Goal: Task Accomplishment & Management: Manage account settings

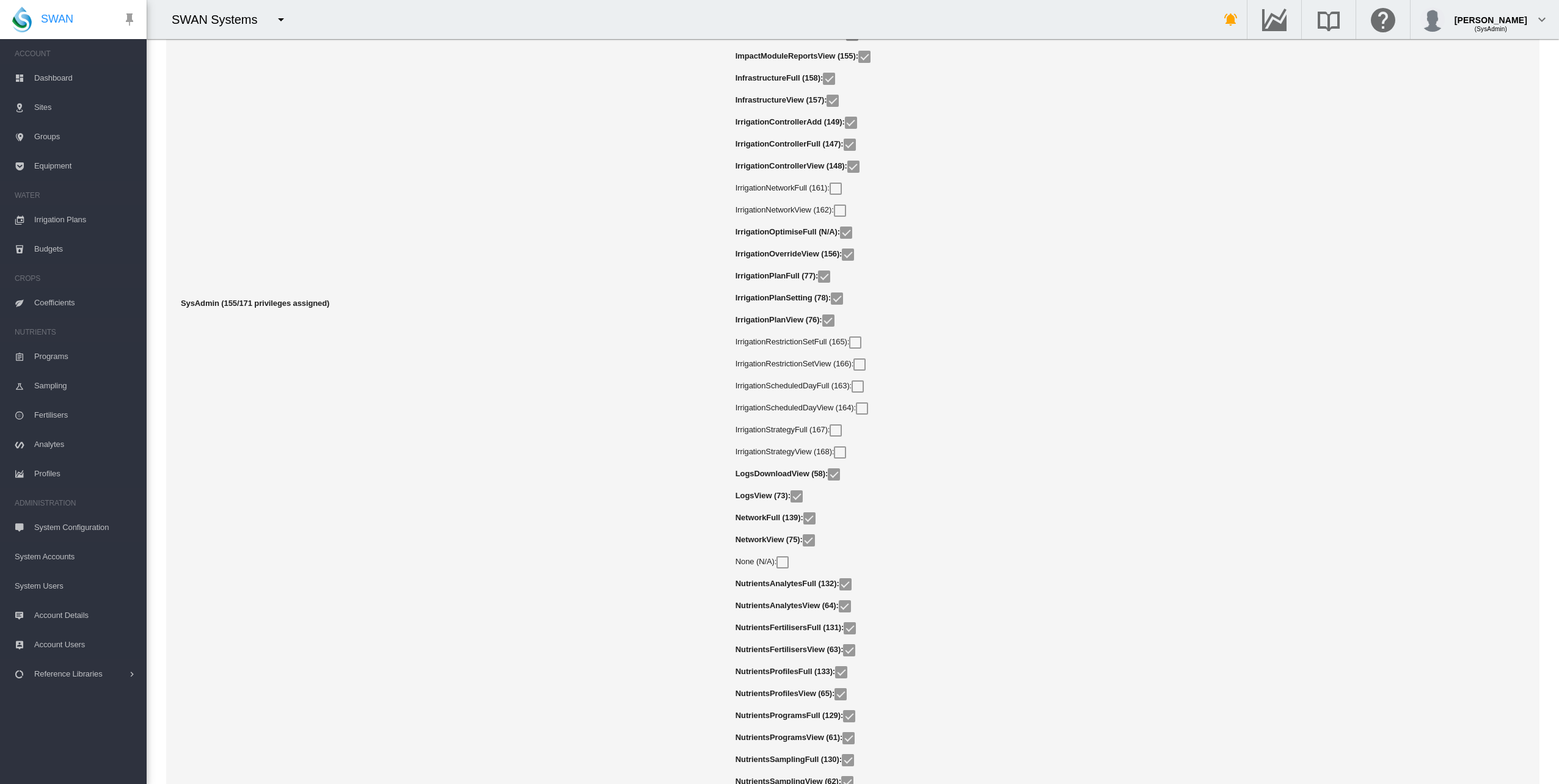
scroll to position [16848, 0]
click at [603, 313] on td "SysAdmin (155/171 privileges assigned)" at bounding box center [448, 305] width 564 height 3778
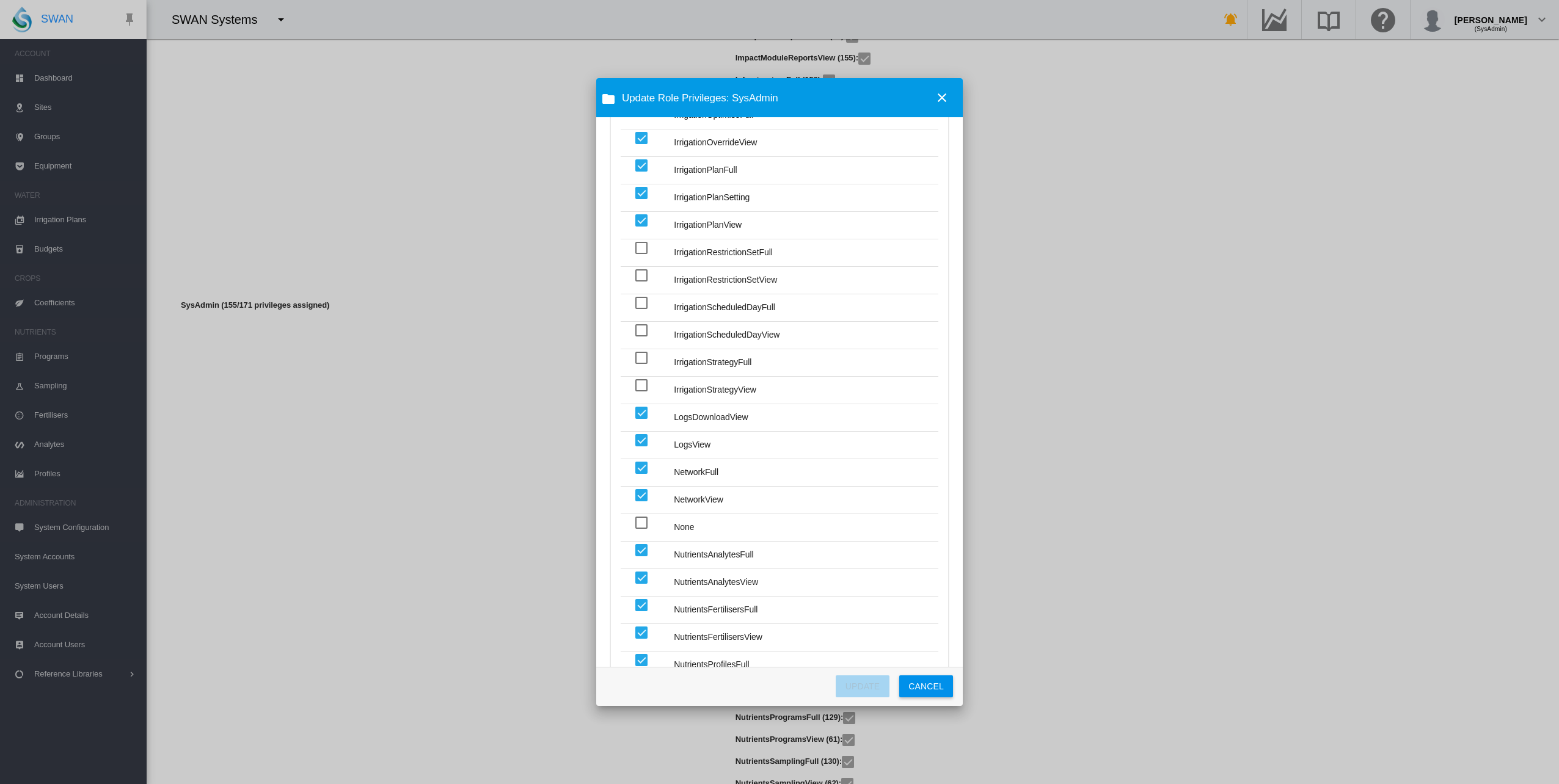
scroll to position [2320, 0]
click at [643, 377] on div "Privilege AdminAccountFull ..." at bounding box center [641, 383] width 12 height 12
click at [644, 349] on div "Privilege AdminAccountFull ..." at bounding box center [641, 355] width 12 height 12
click at [643, 322] on div "Privilege AdminAccountFull ..." at bounding box center [641, 328] width 12 height 12
drag, startPoint x: 642, startPoint y: 282, endPoint x: 640, endPoint y: 259, distance: 23.1
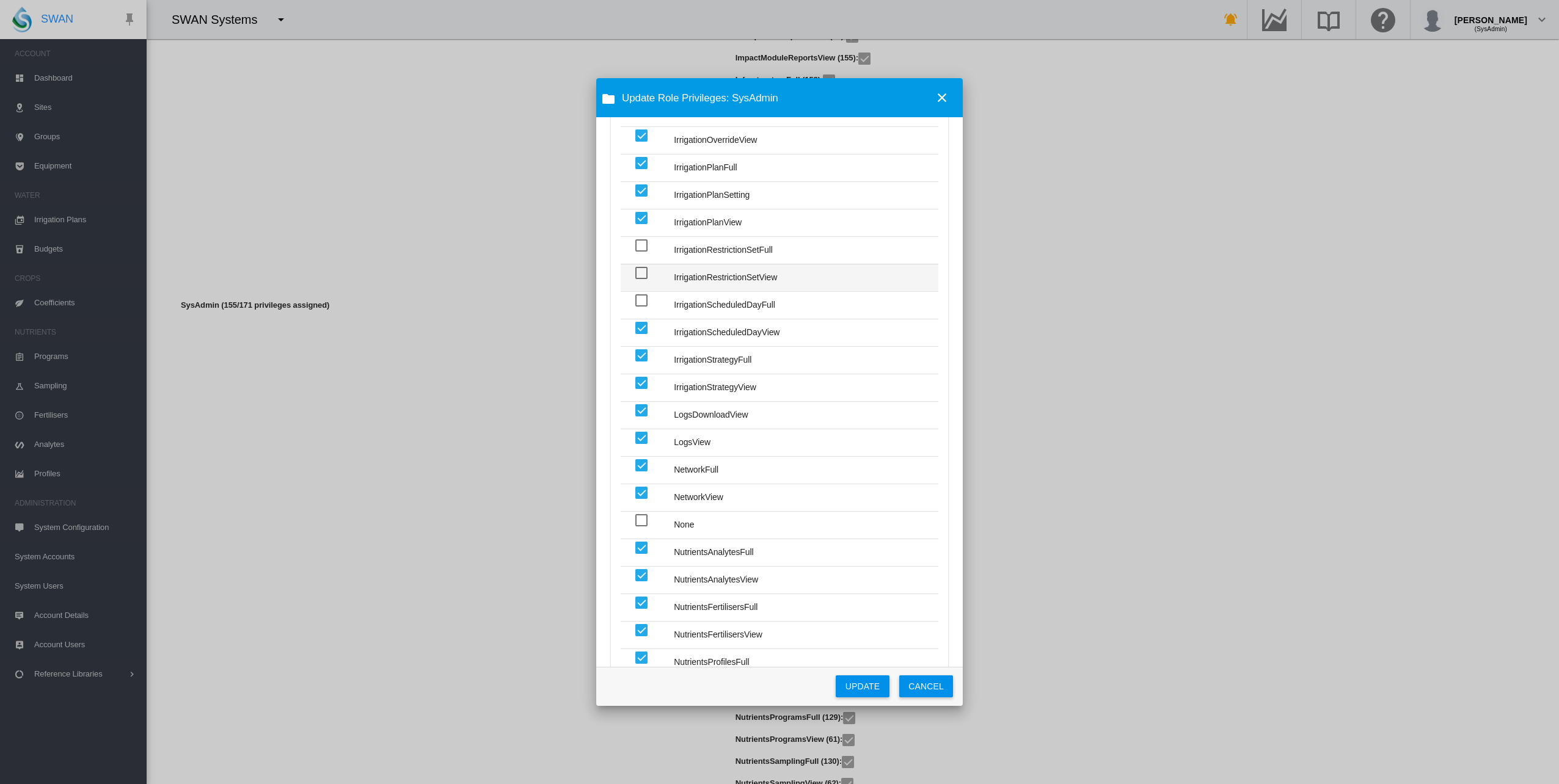
click at [642, 294] on div "Privilege AdminAccountFull ..." at bounding box center [641, 300] width 12 height 12
drag, startPoint x: 640, startPoint y: 259, endPoint x: 635, endPoint y: 232, distance: 27.5
click at [640, 267] on div "Privilege AdminAccountFull ..." at bounding box center [641, 272] width 12 height 12
click at [635, 238] on div "Privilege AdminAccountFull ..." at bounding box center [641, 244] width 12 height 12
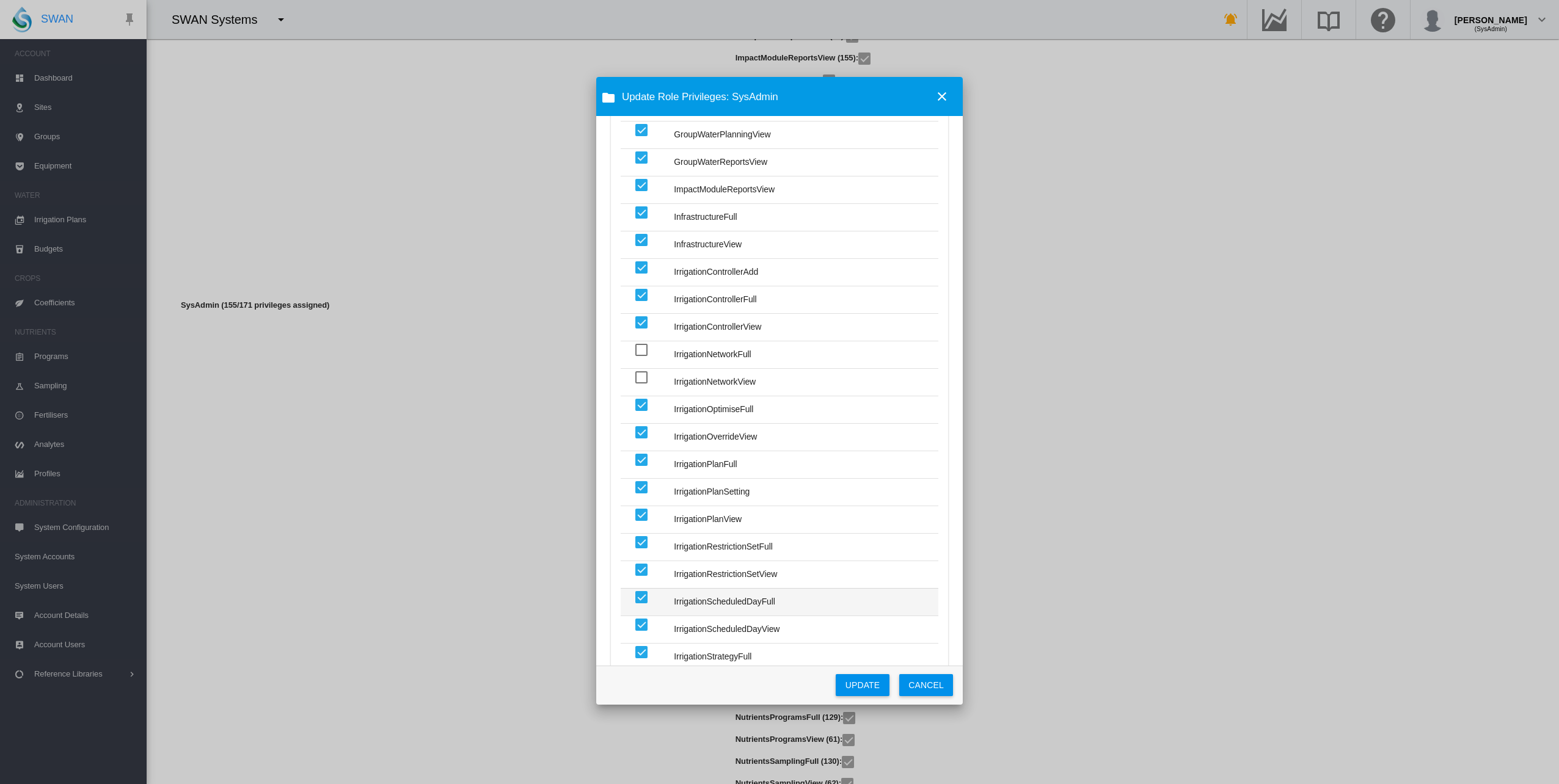
scroll to position [2015, 0]
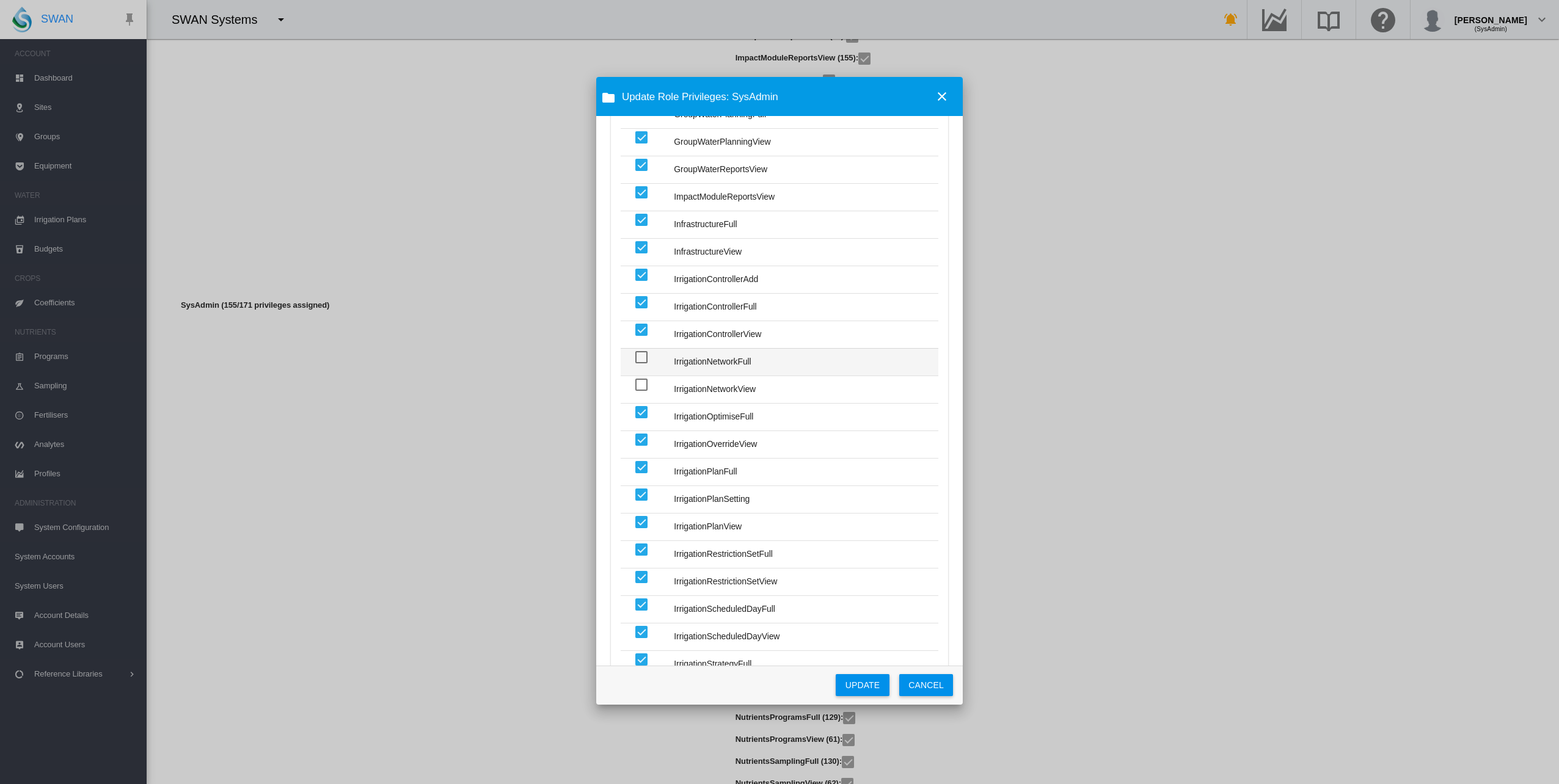
drag, startPoint x: 643, startPoint y: 370, endPoint x: 643, endPoint y: 350, distance: 20.0
click at [643, 379] on div "Privilege AdminAccountFull ..." at bounding box center [641, 385] width 12 height 12
click at [646, 350] on div "Privilege AdminAccountFull ..." at bounding box center [641, 356] width 12 height 12
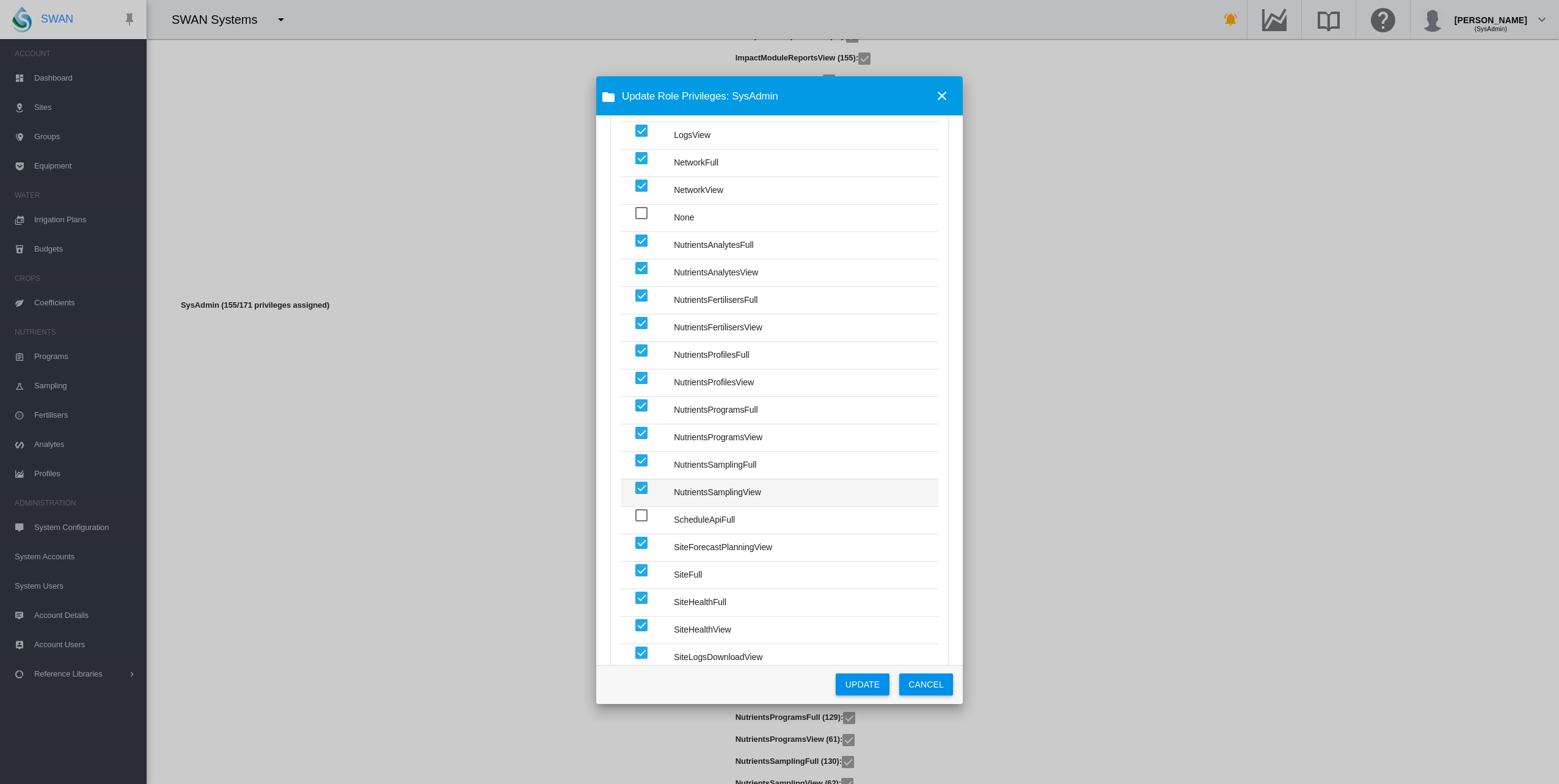
scroll to position [2625, 0]
click at [864, 683] on button "UPDATE" at bounding box center [862, 685] width 54 height 22
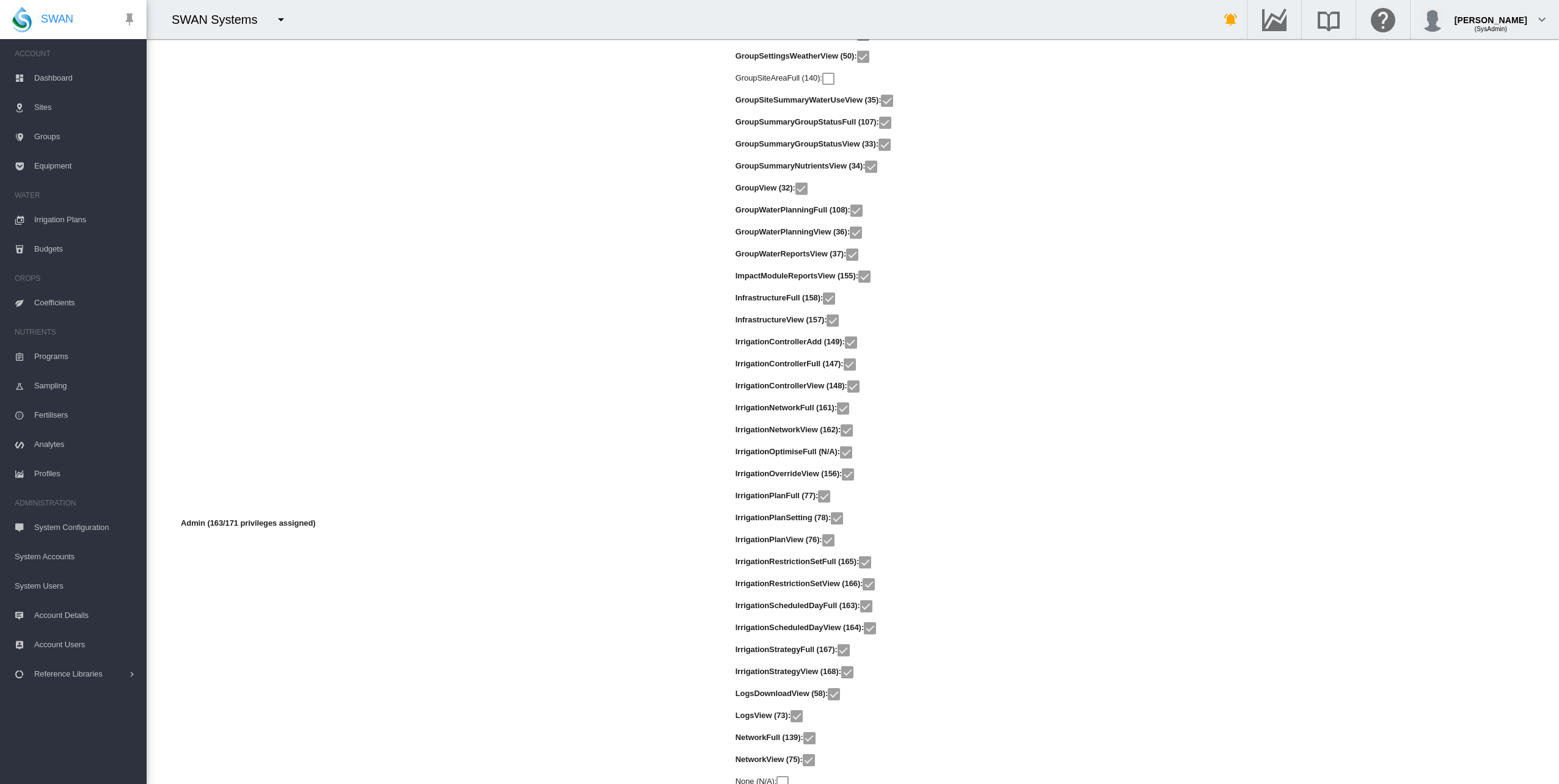
scroll to position [1525, 0]
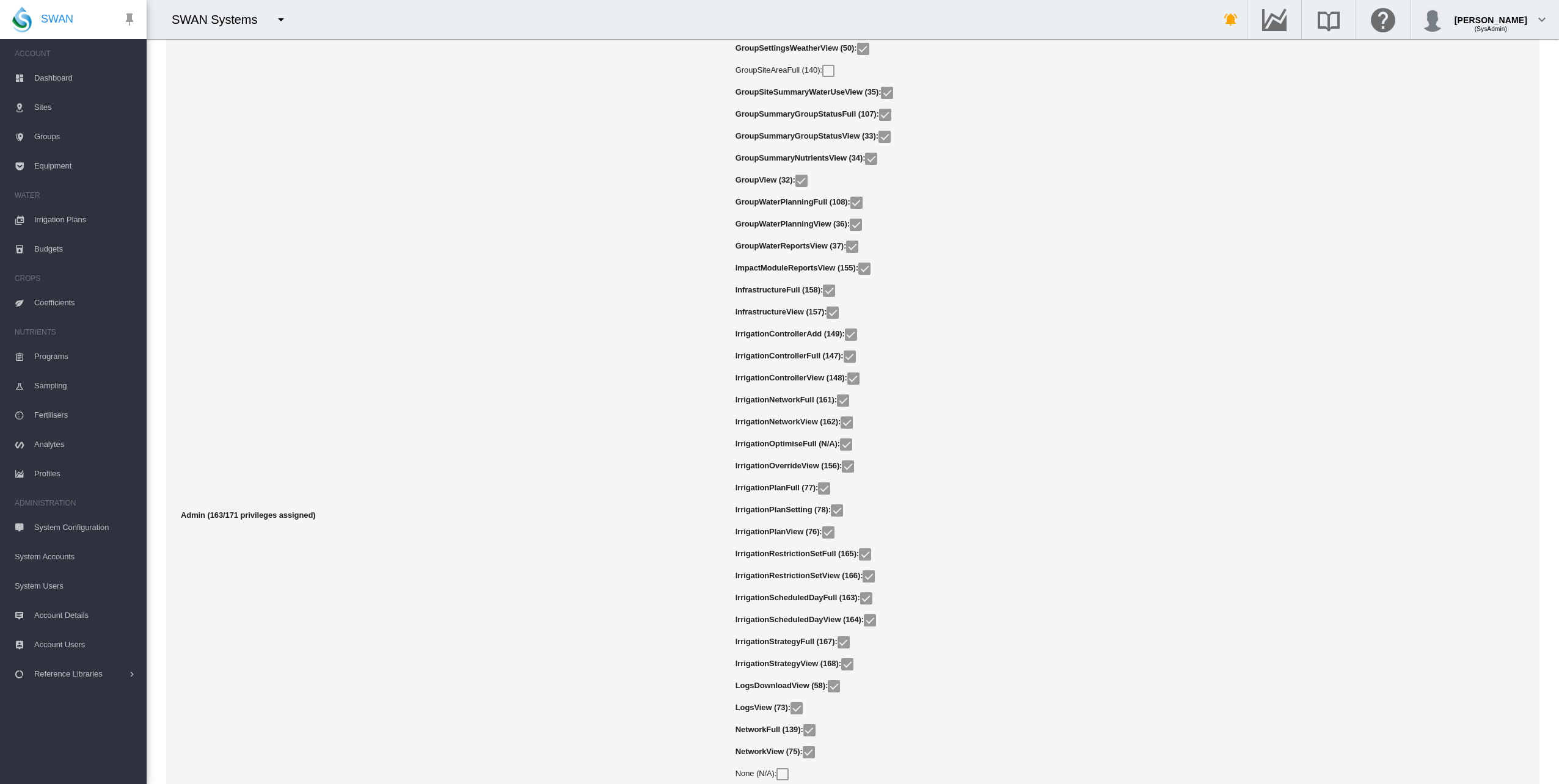
click at [647, 488] on td "Admin (163/171 privileges assigned)" at bounding box center [448, 514] width 564 height 3778
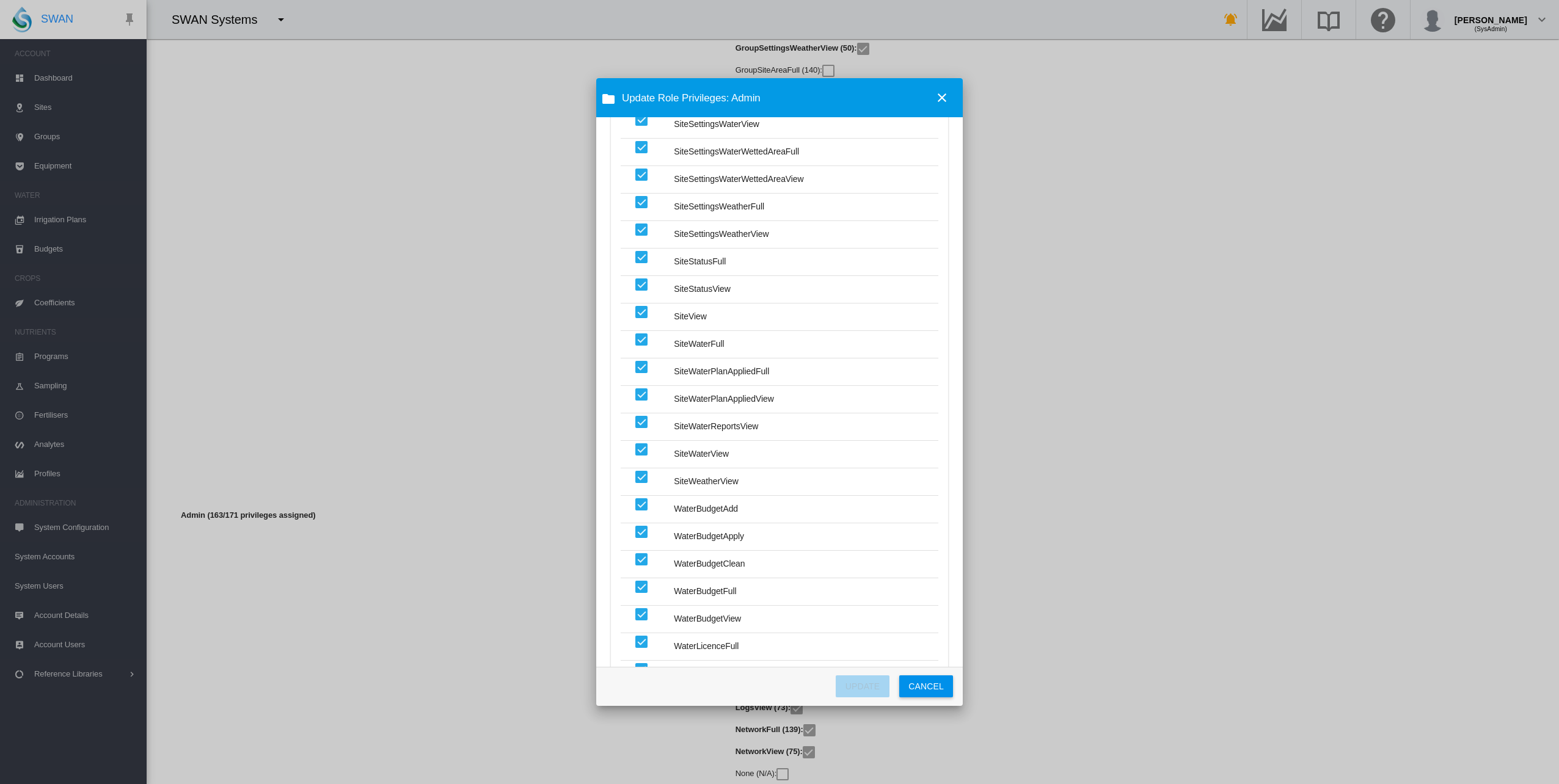
scroll to position [4177, 0]
click at [927, 683] on button "CANCEL" at bounding box center [926, 686] width 54 height 22
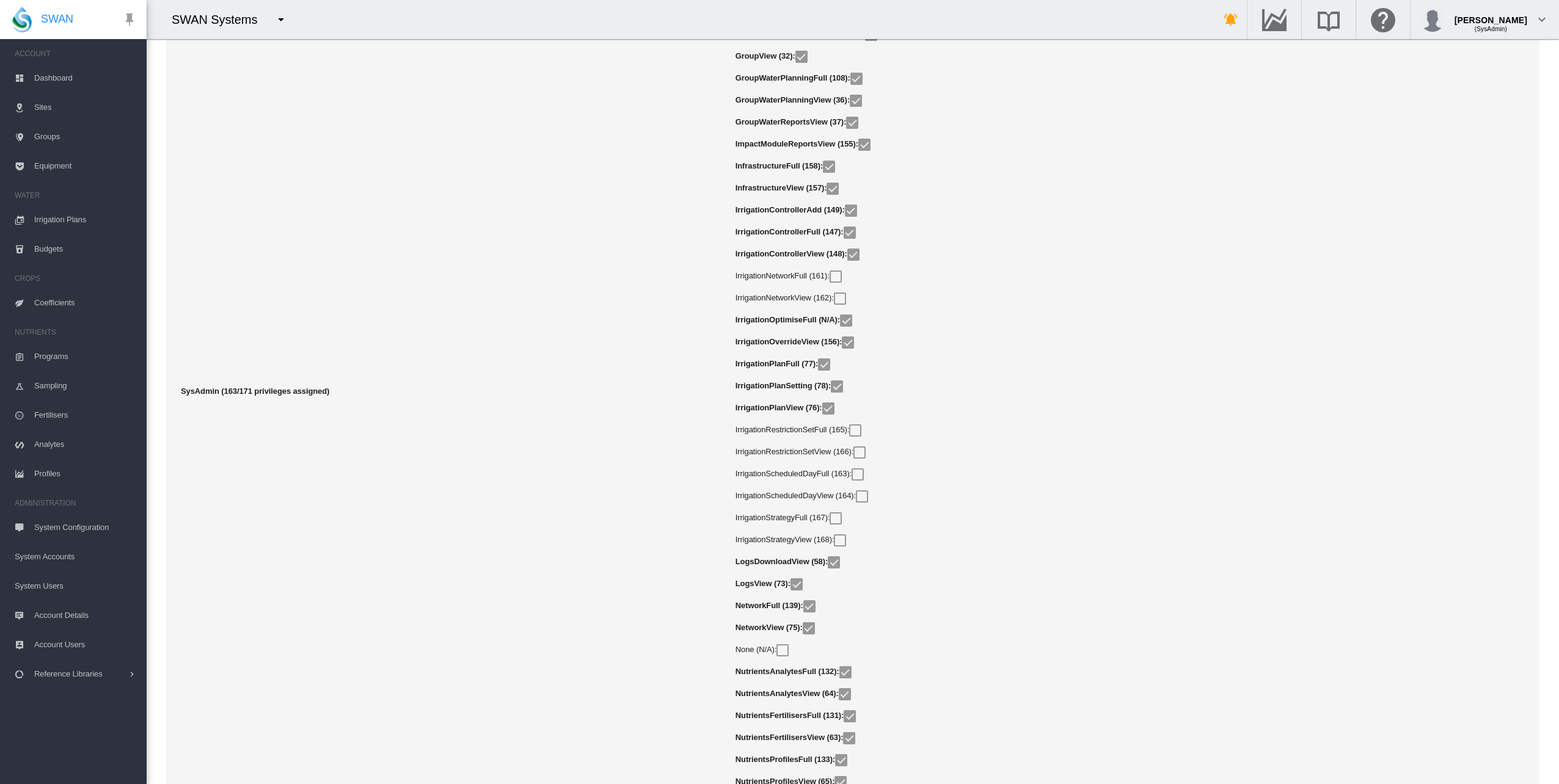
scroll to position [16787, 0]
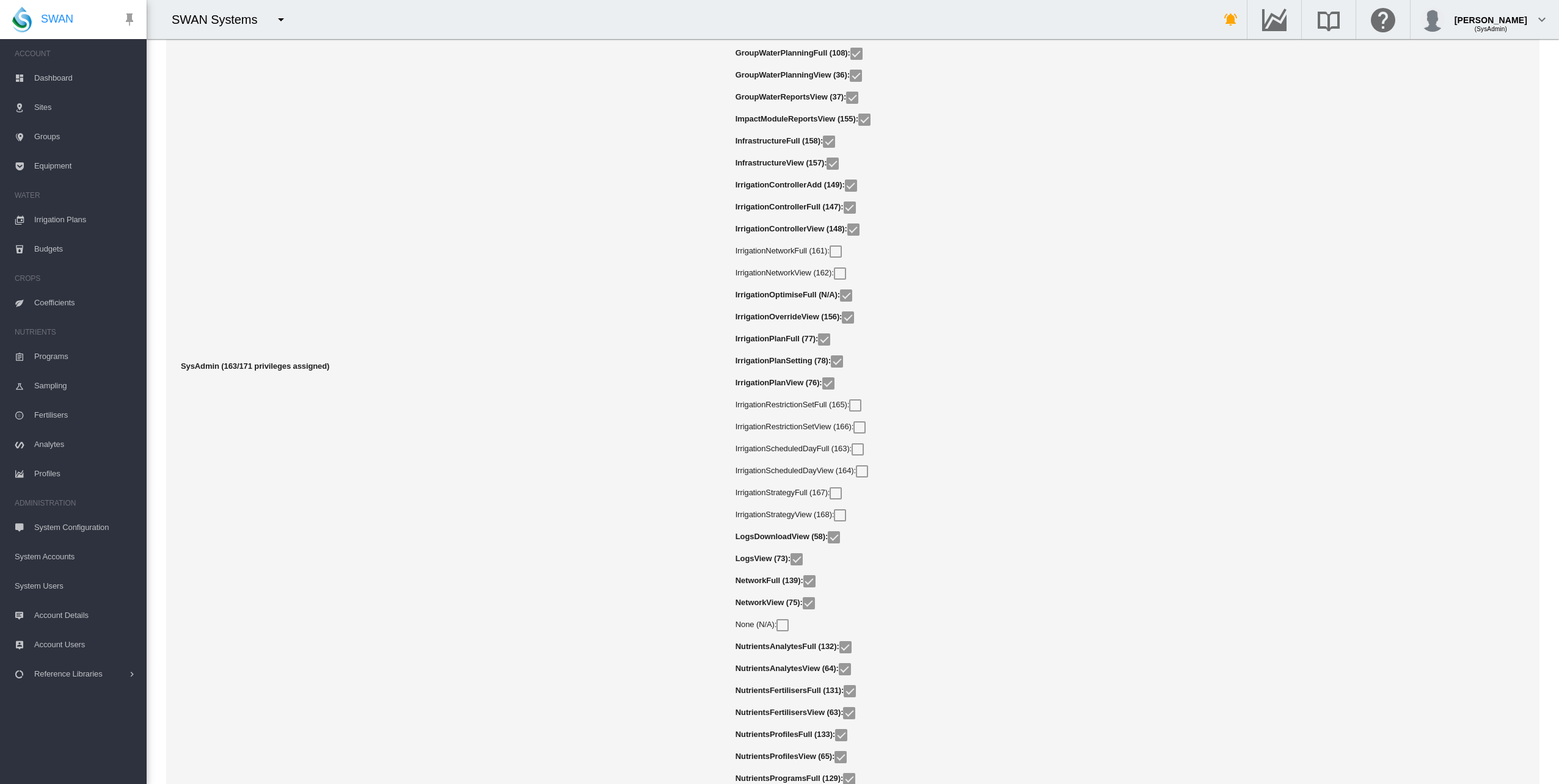
click at [1006, 506] on div "IrrigationStrategyFull (167):" at bounding box center [1130, 498] width 789 height 22
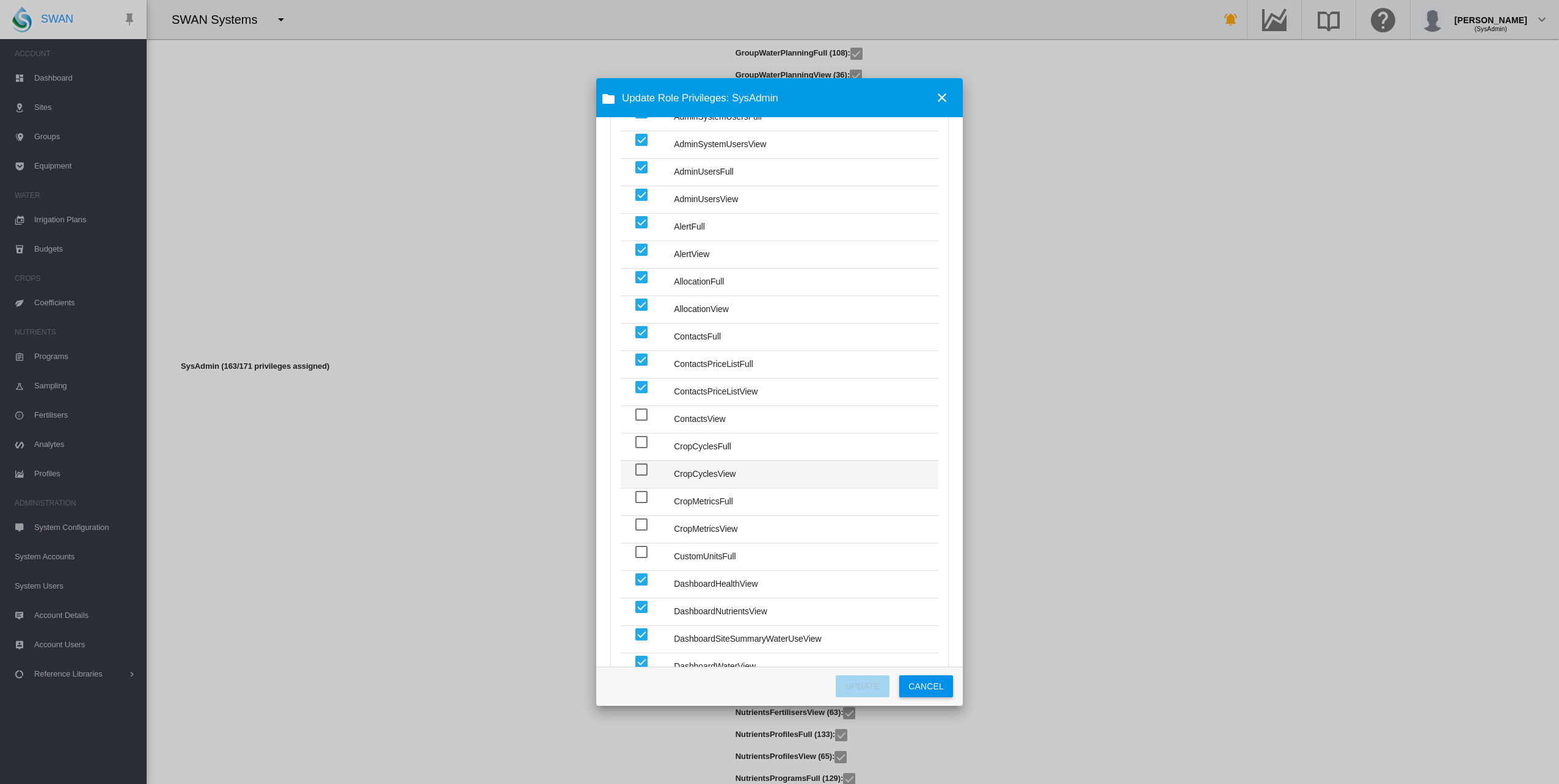
scroll to position [305, 0]
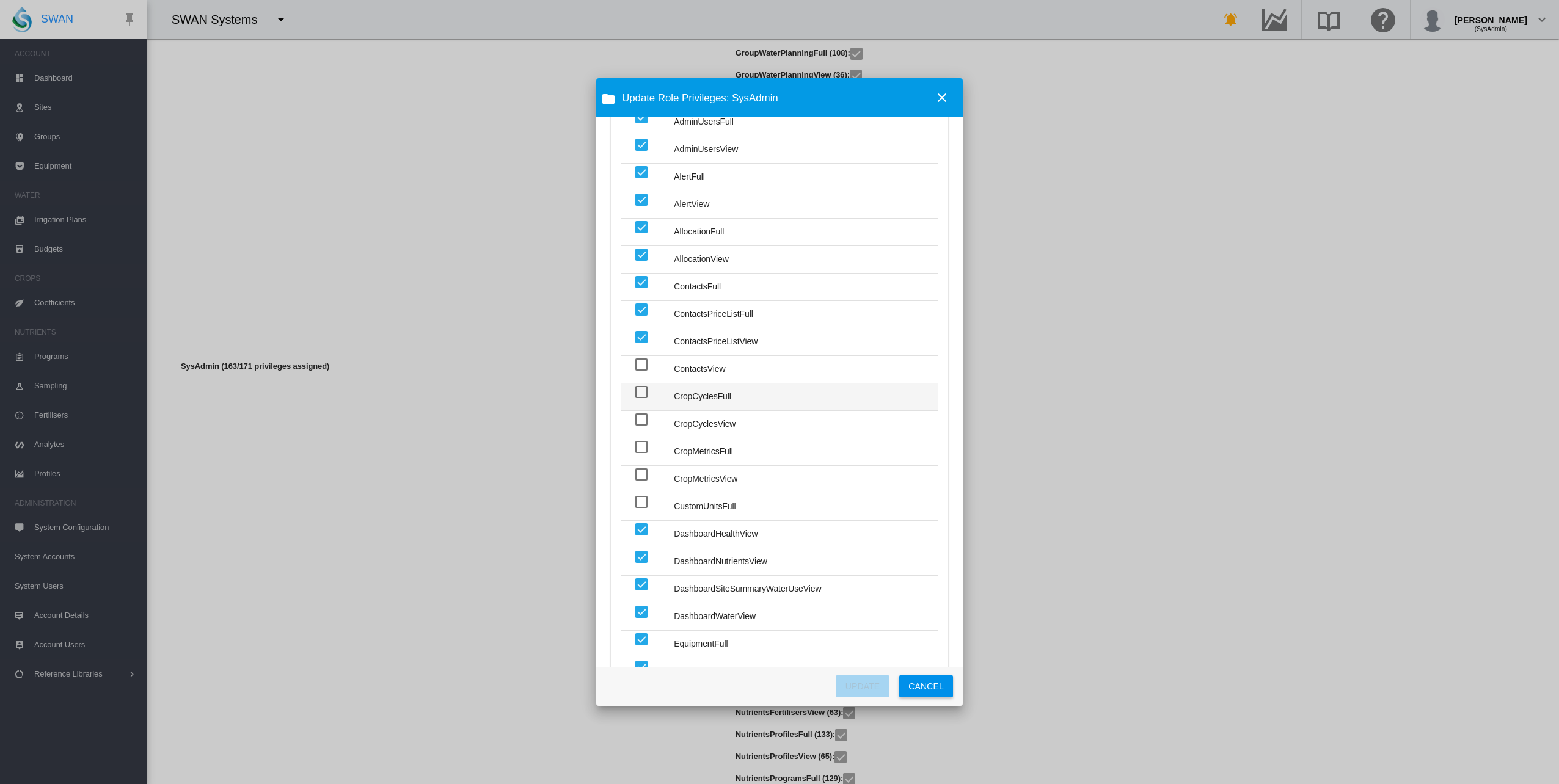
click at [647, 387] on div "Privilege AdminAccountFull ..." at bounding box center [641, 392] width 12 height 12
click at [643, 416] on div "Privilege AdminAccountFull ..." at bounding box center [641, 419] width 12 height 12
click at [640, 441] on div "Privilege AdminAccountFull ..." at bounding box center [641, 447] width 12 height 12
click at [639, 468] on div "Privilege AdminAccountFull ..." at bounding box center [641, 474] width 12 height 12
click at [639, 498] on div "Privilege AdminAccountFull ..." at bounding box center [641, 503] width 12 height 12
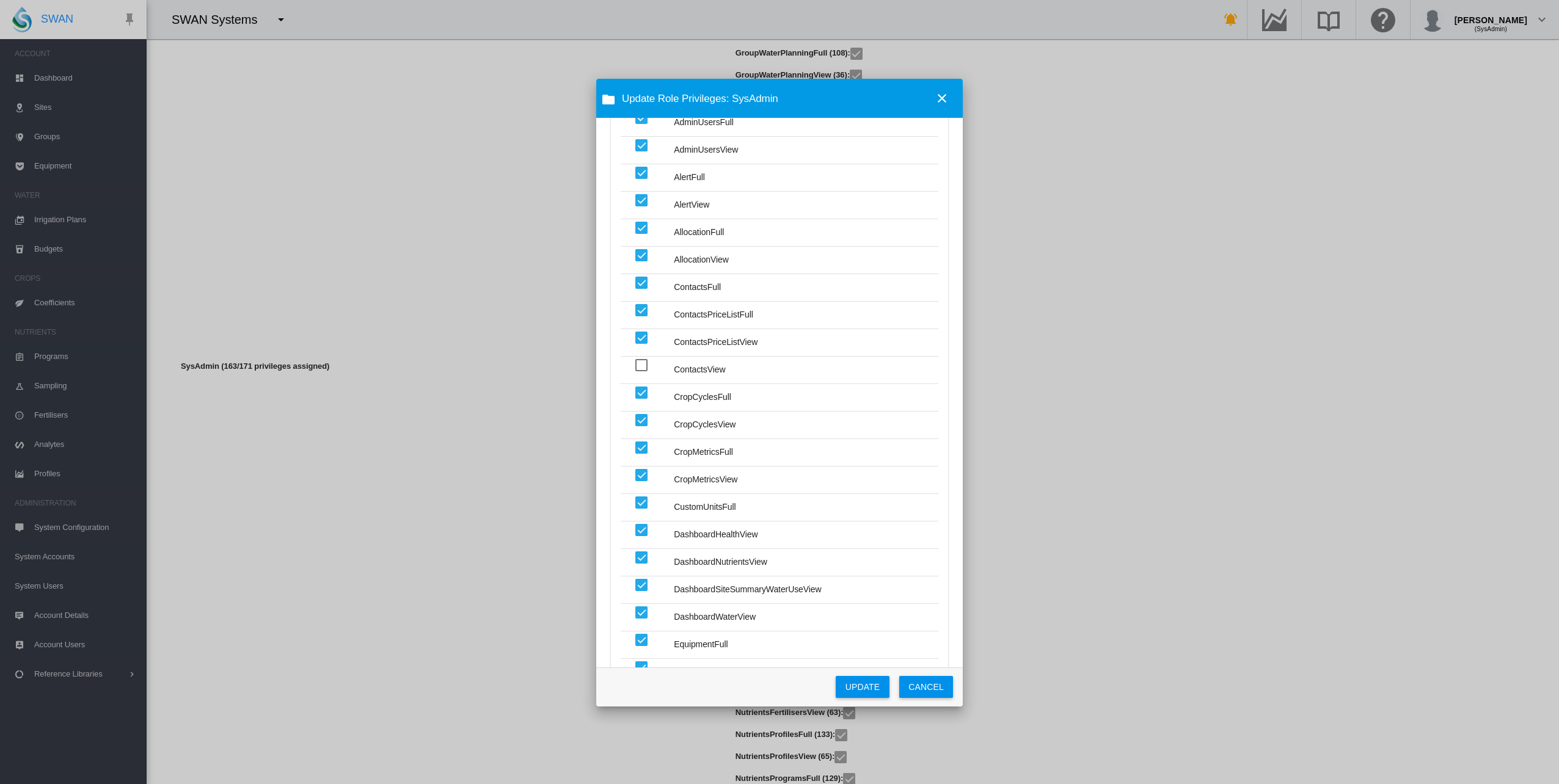
click at [862, 685] on button "UPDATE" at bounding box center [862, 687] width 54 height 22
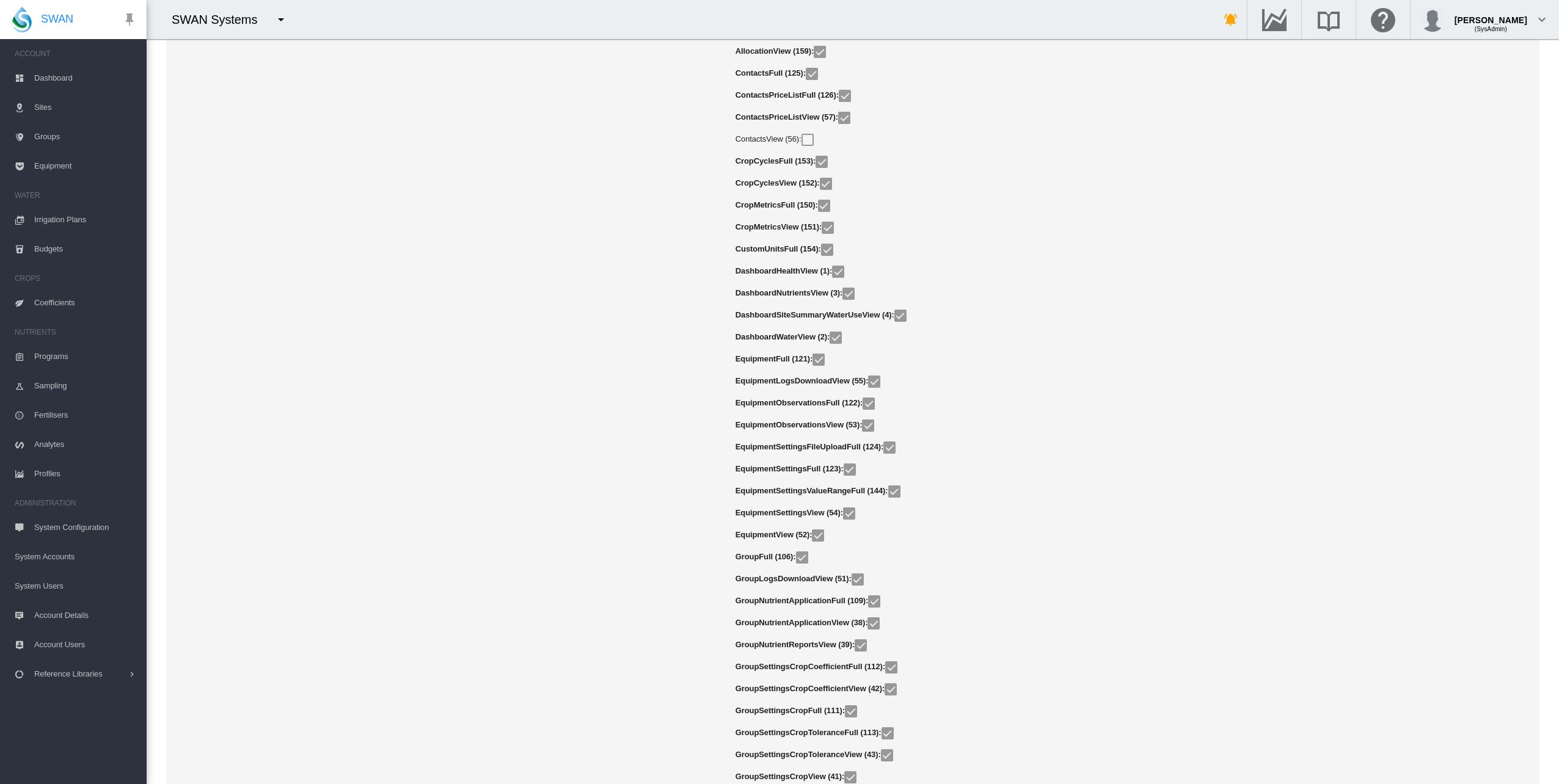
scroll to position [353, 0]
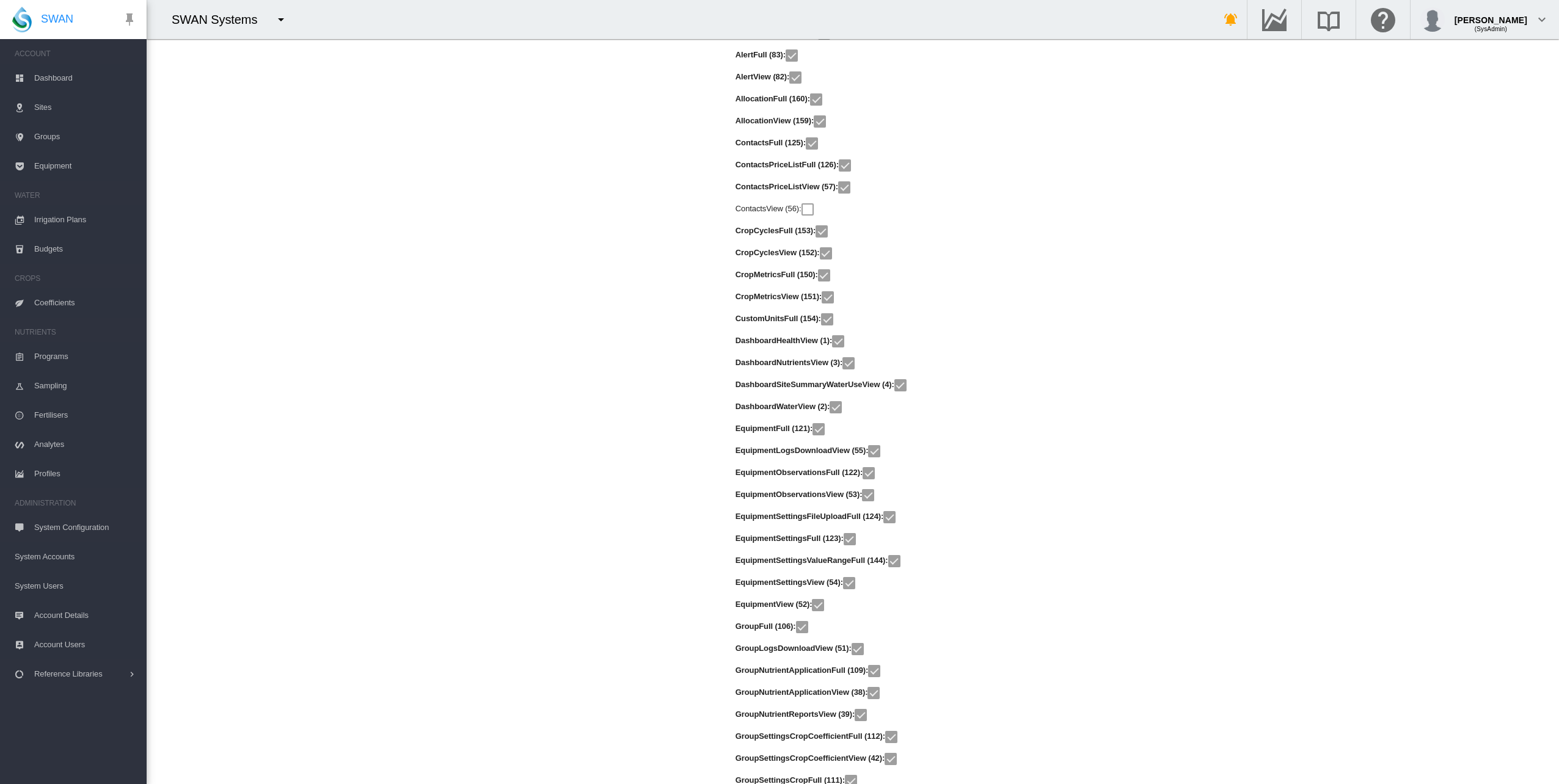
click at [60, 78] on span "Dashboard" at bounding box center [86, 79] width 102 height 30
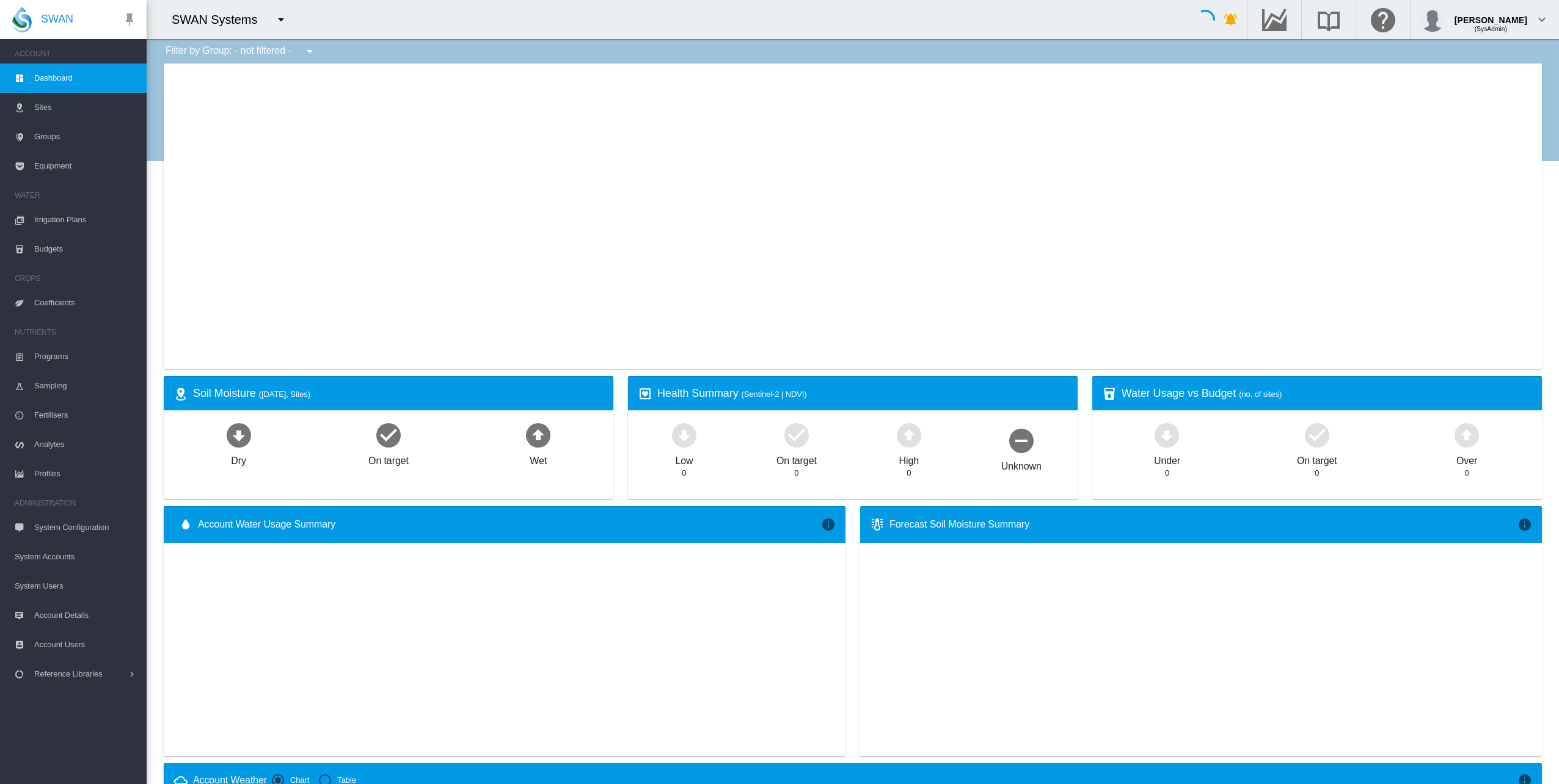
type input "**********"
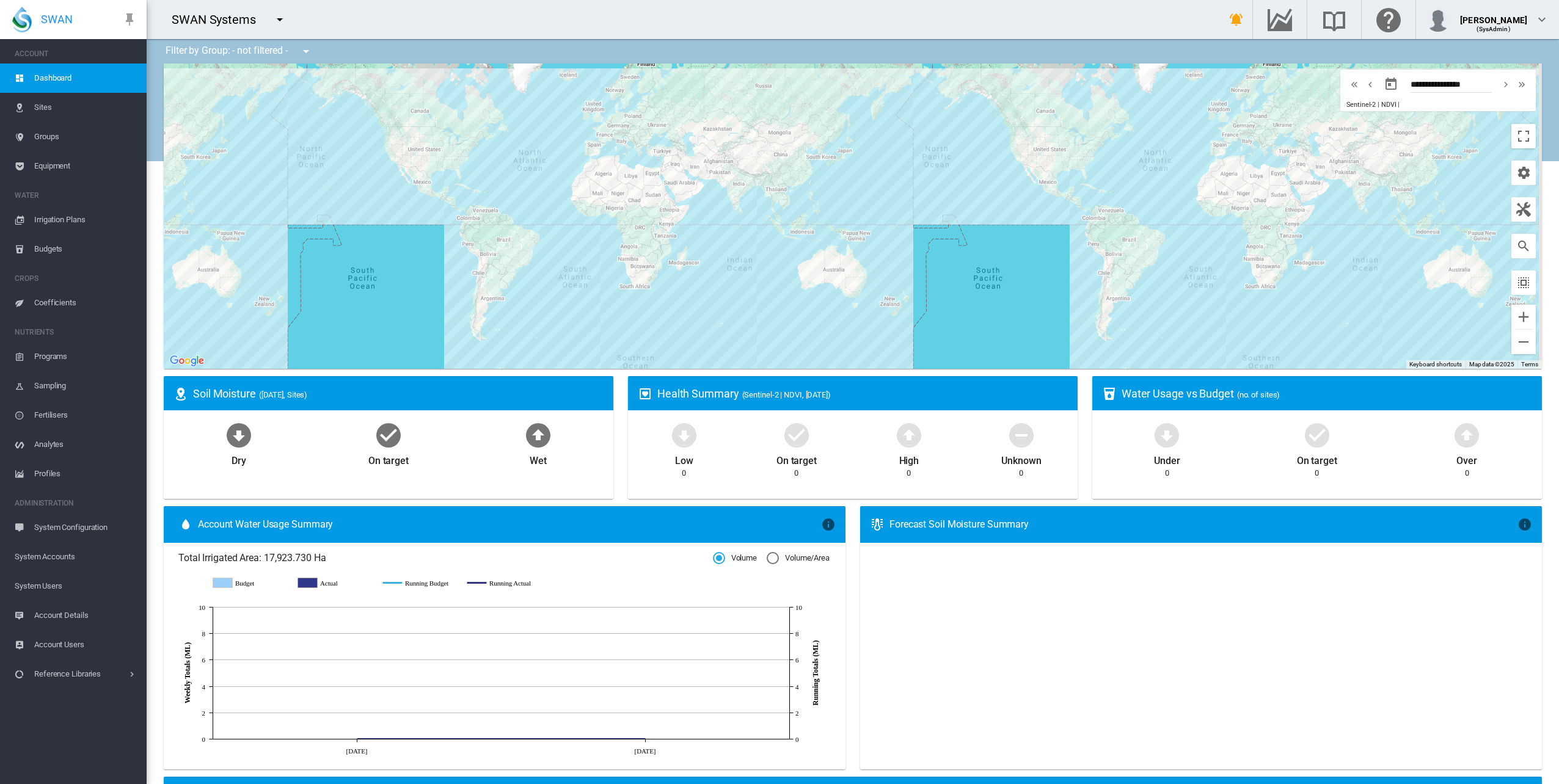
click at [273, 19] on md-icon "icon-menu-down" at bounding box center [280, 19] width 15 height 15
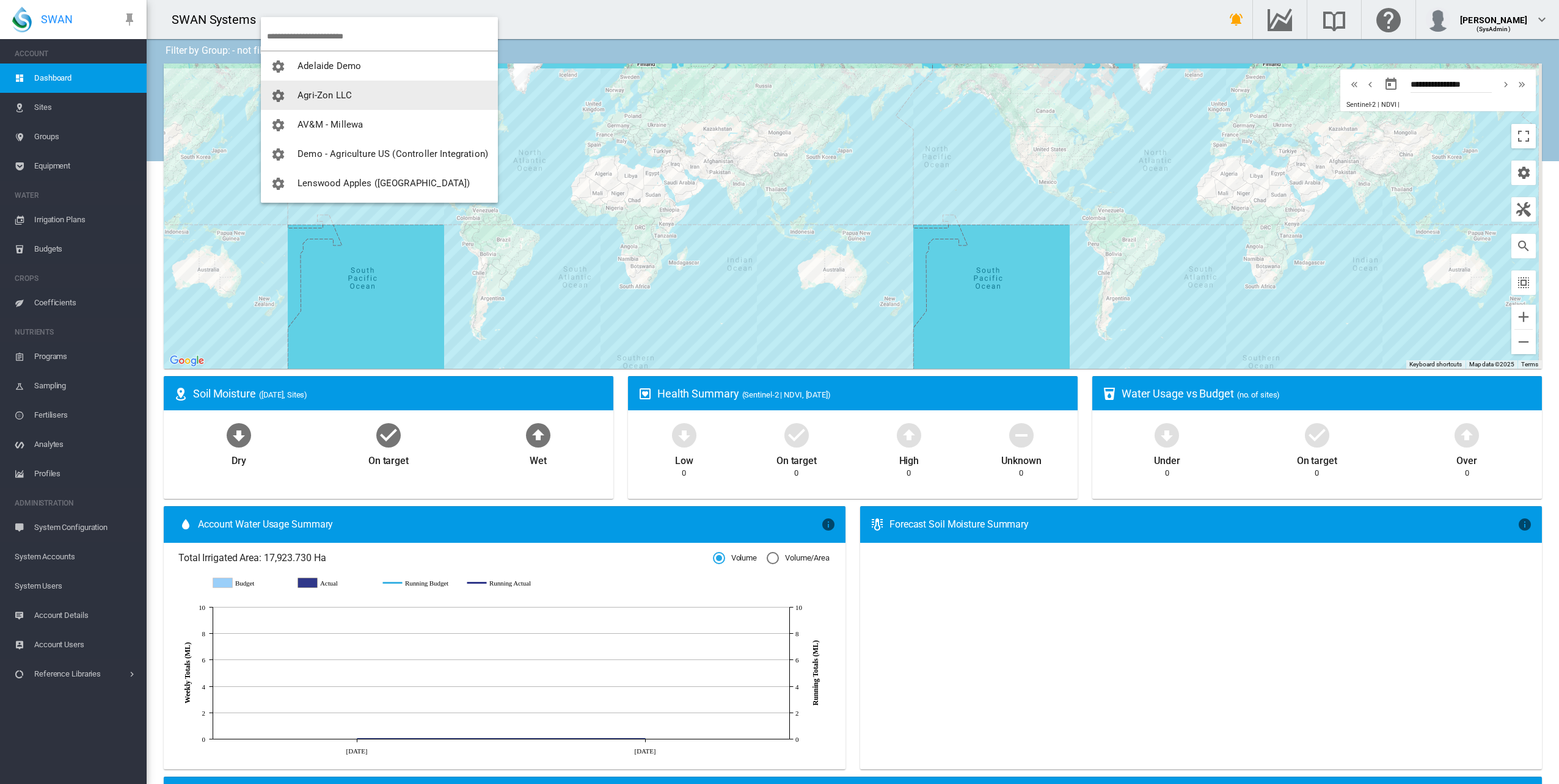
click at [318, 91] on span "Agri-Zon LLC" at bounding box center [324, 94] width 54 height 11
